Goal: Task Accomplishment & Management: Complete application form

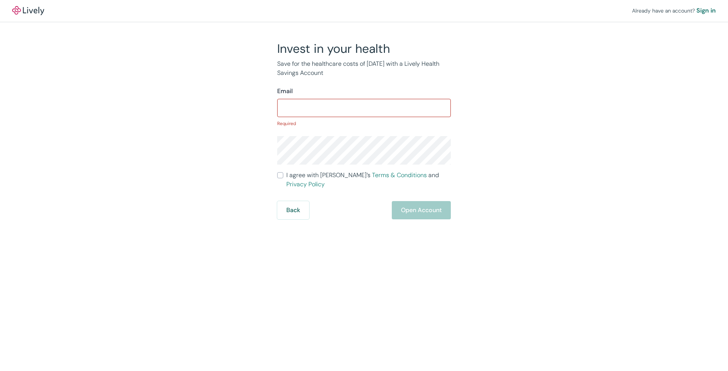
click at [387, 99] on div "​" at bounding box center [364, 108] width 174 height 18
click at [390, 105] on input "Email" at bounding box center [364, 107] width 174 height 15
type input "[EMAIL_ADDRESS][DOMAIN_NAME]"
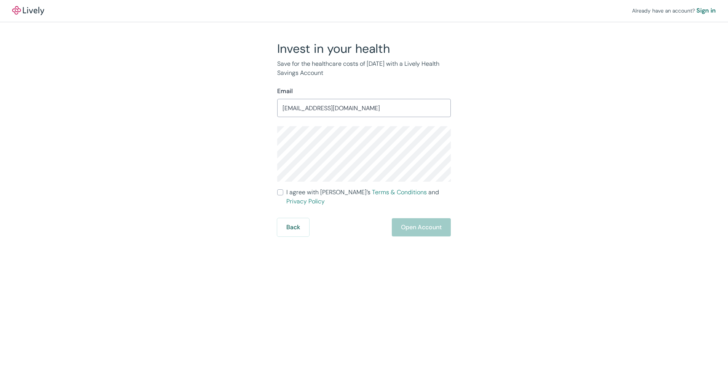
click at [292, 186] on form "Email [EMAIL_ADDRESS][DOMAIN_NAME] ​ I agree with [PERSON_NAME]’s Terms & Condi…" at bounding box center [364, 162] width 174 height 150
click at [288, 189] on span "I agree with Lively’s Terms & Conditions and Privacy Policy" at bounding box center [368, 197] width 164 height 18
click at [283, 190] on input "I agree with Lively’s Terms & Conditions and Privacy Policy" at bounding box center [280, 193] width 6 height 6
checkbox input "true"
click at [433, 218] on button "Open Account" at bounding box center [421, 227] width 59 height 18
